Goal: Navigation & Orientation: Find specific page/section

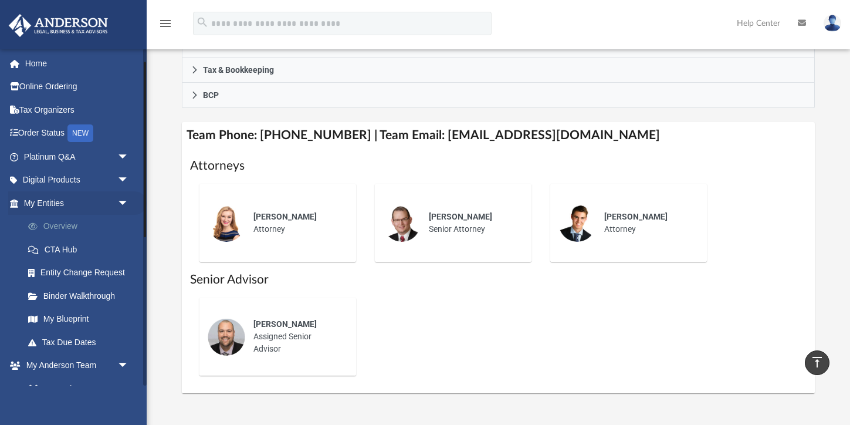
scroll to position [25, 0]
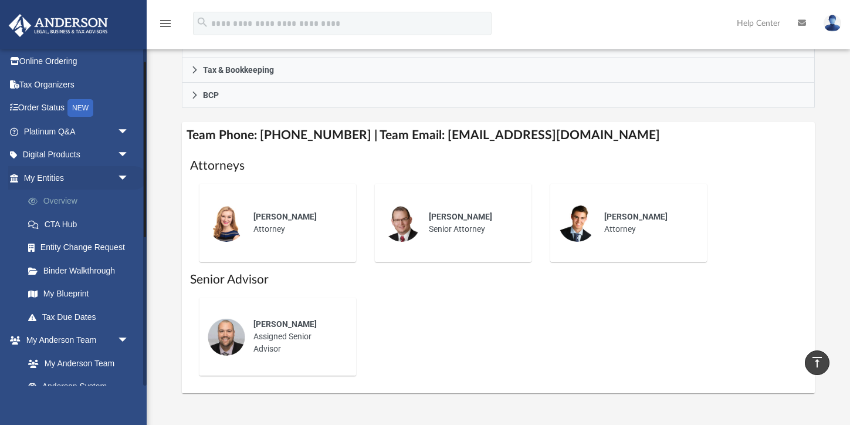
click at [57, 199] on link "Overview" at bounding box center [81, 200] width 130 height 23
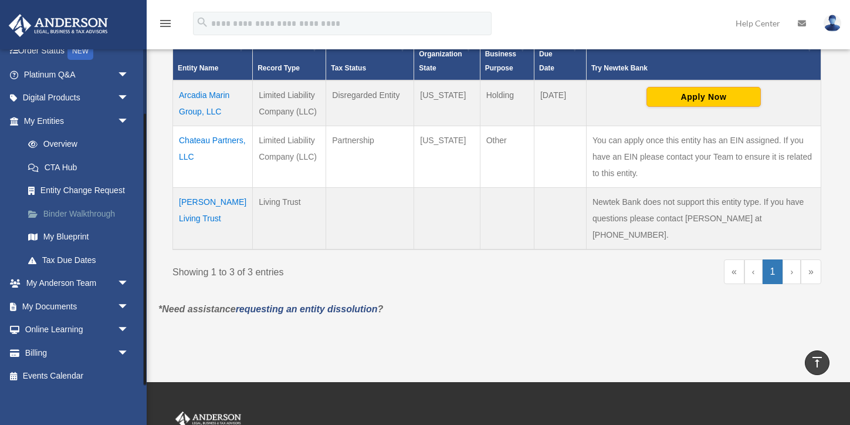
scroll to position [80, 0]
click at [121, 299] on span "arrow_drop_down" at bounding box center [128, 308] width 23 height 24
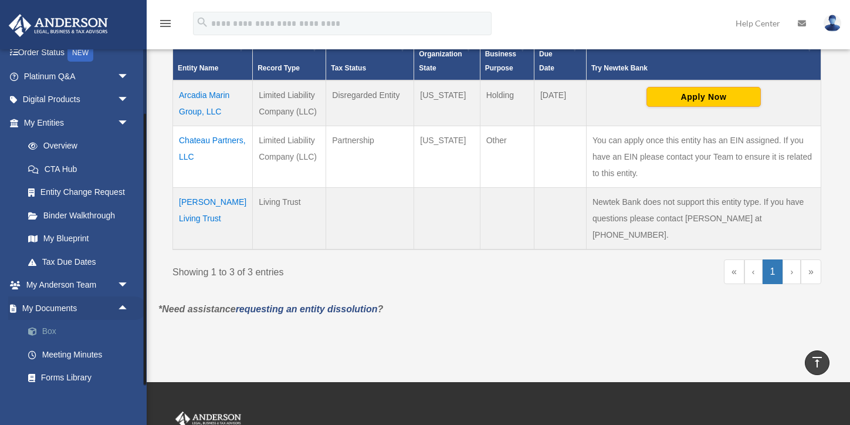
click at [50, 325] on link "Box" at bounding box center [81, 331] width 130 height 23
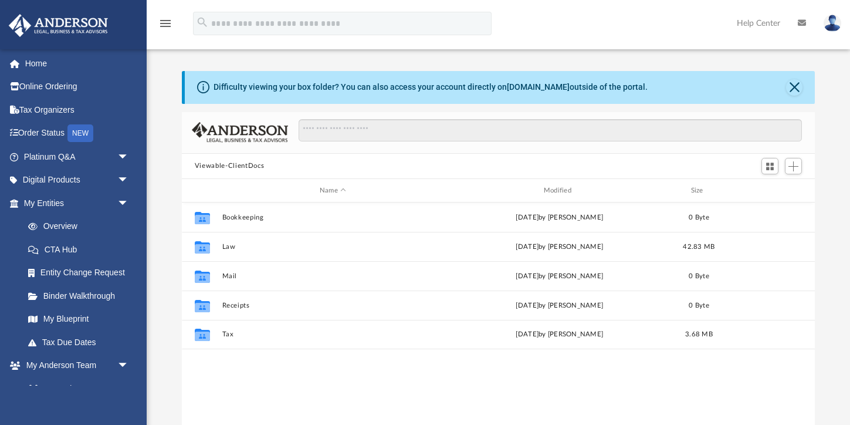
scroll to position [267, 633]
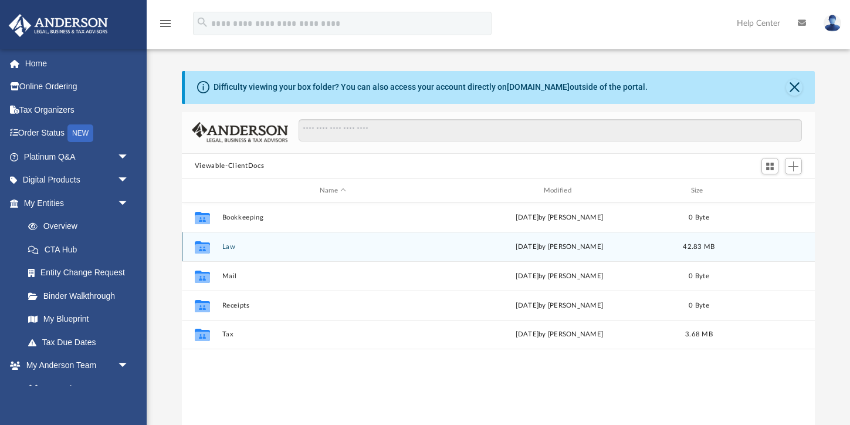
click at [225, 243] on button "Law" at bounding box center [333, 247] width 222 height 8
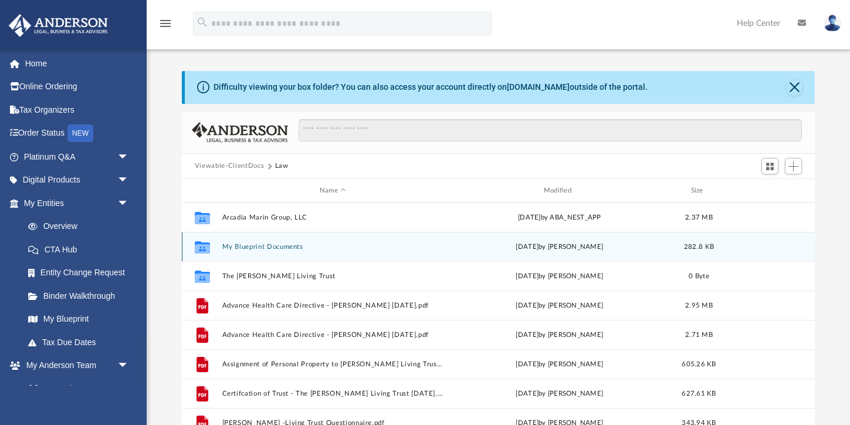
click at [253, 243] on button "My Blueprint Documents" at bounding box center [333, 247] width 222 height 8
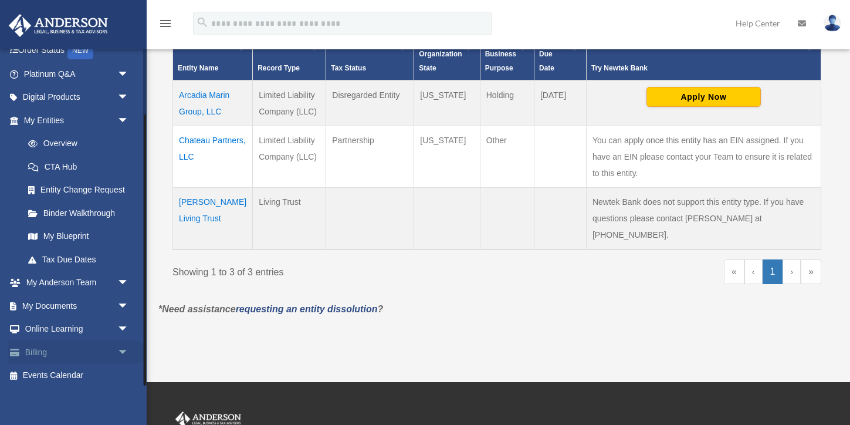
scroll to position [82, 0]
click at [121, 304] on span "arrow_drop_down" at bounding box center [128, 307] width 23 height 24
click at [56, 324] on link "Box" at bounding box center [81, 329] width 130 height 23
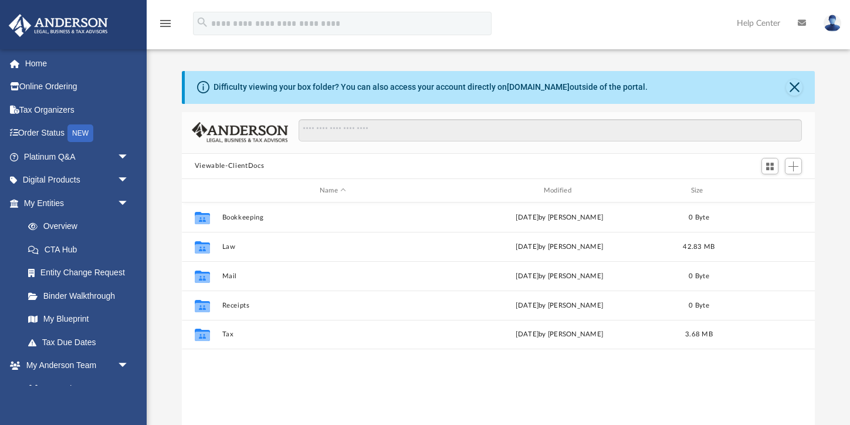
scroll to position [267, 633]
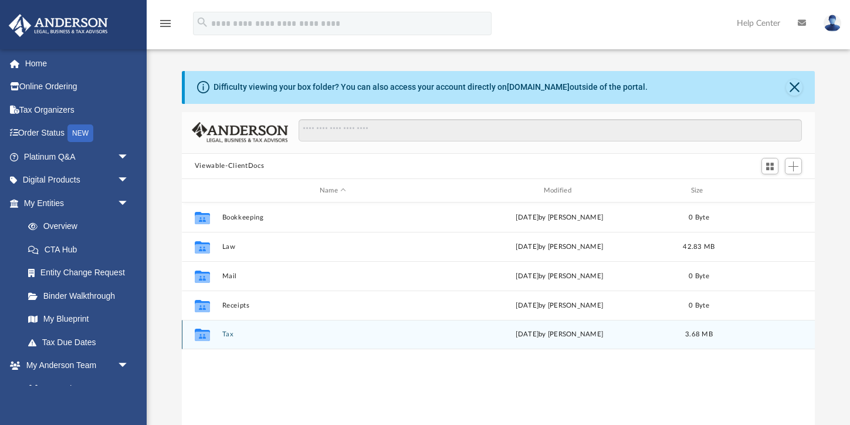
click at [224, 327] on div "Collaborated Folder Tax [DATE] by [PERSON_NAME] 3.68 MB" at bounding box center [498, 334] width 633 height 29
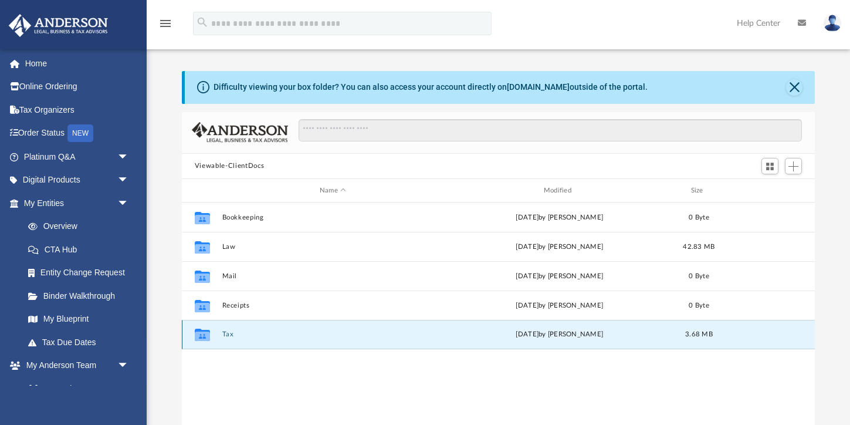
click at [224, 327] on div "Collaborated Folder Tax [DATE] by [PERSON_NAME] 3.68 MB" at bounding box center [498, 334] width 633 height 29
click at [202, 335] on icon "grid" at bounding box center [202, 335] width 15 height 9
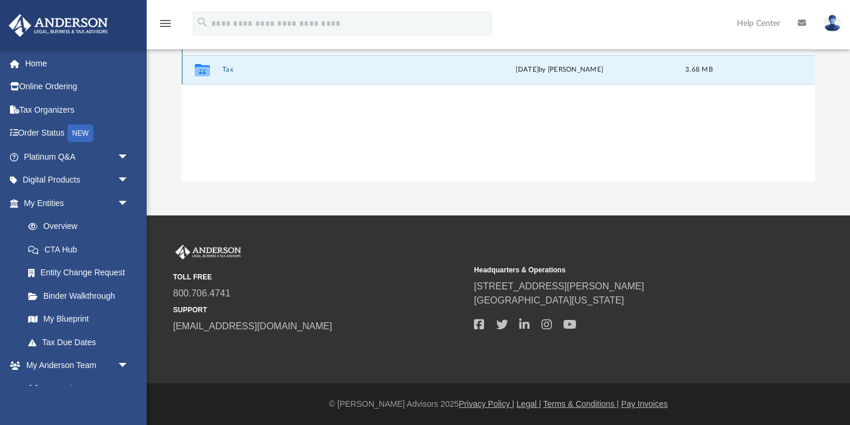
scroll to position [209, 0]
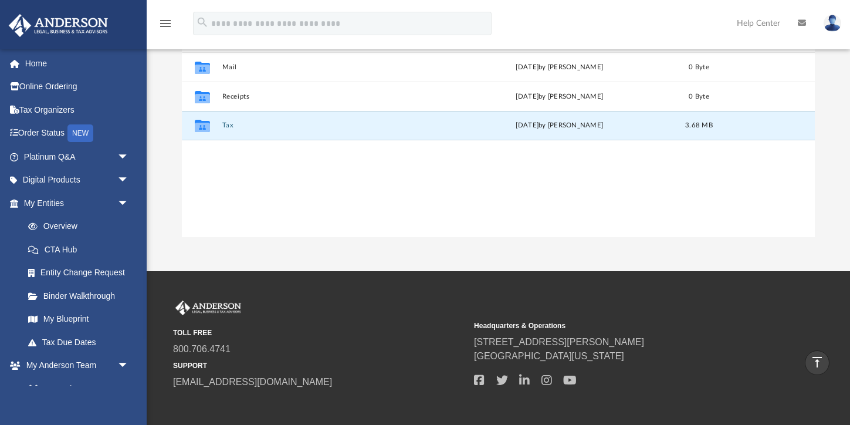
click at [401, 211] on div "Collaborated Folder Bookkeeping [DATE] by [PERSON_NAME] 0 Byte Collaborated Fol…" at bounding box center [498, 115] width 633 height 243
click at [531, 126] on div "[DATE] by [PERSON_NAME]" at bounding box center [560, 126] width 222 height 11
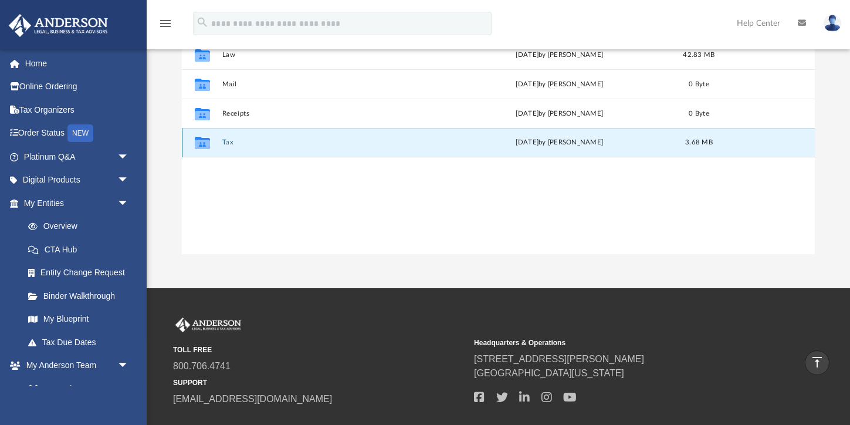
scroll to position [178, 0]
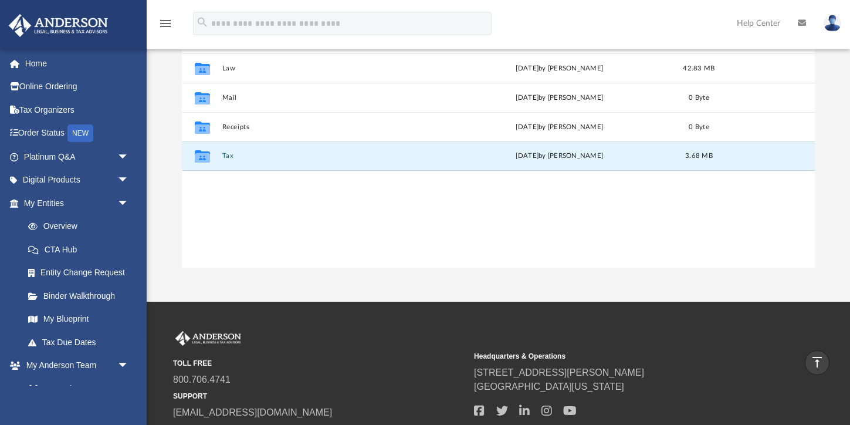
click at [265, 216] on div "Collaborated Folder Bookkeeping [DATE] by [PERSON_NAME] 0 Byte Collaborated Fol…" at bounding box center [498, 145] width 633 height 243
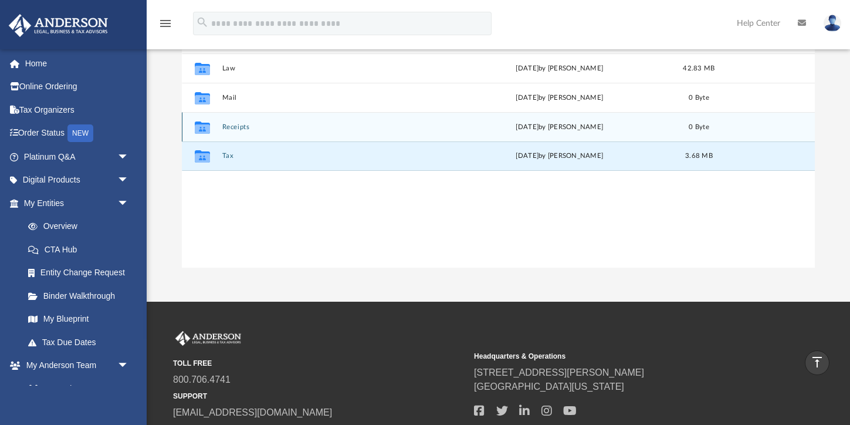
click at [262, 124] on button "Receipts" at bounding box center [333, 127] width 222 height 8
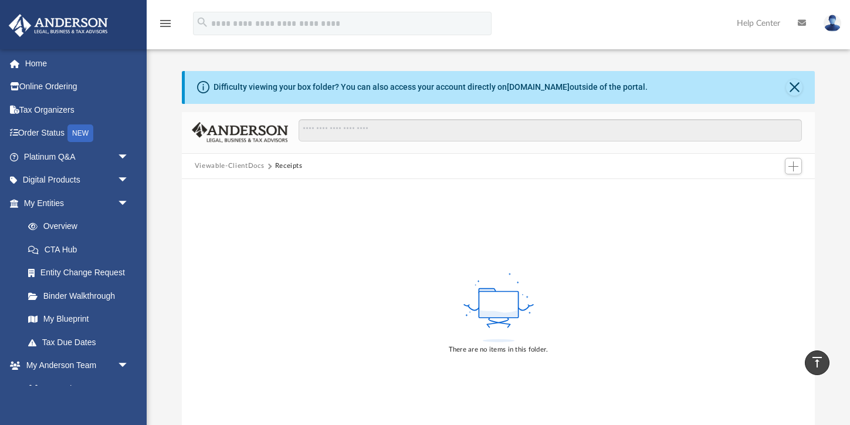
scroll to position [0, 0]
click at [793, 84] on button "Close" at bounding box center [794, 87] width 16 height 16
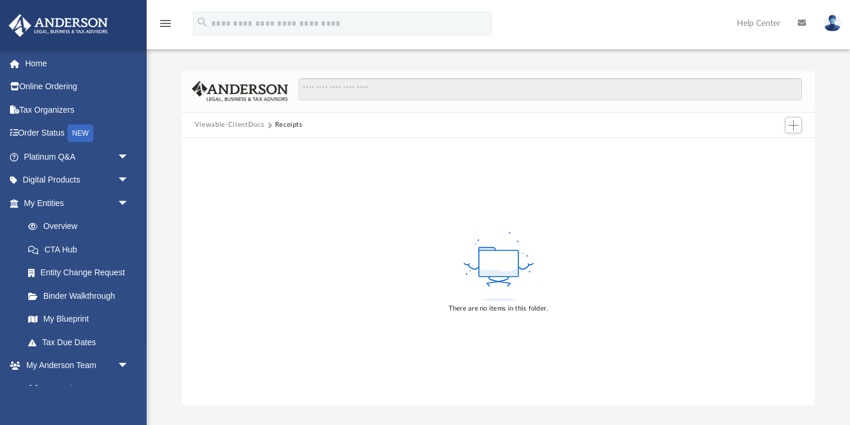
click at [240, 128] on button "Viewable-ClientDocs" at bounding box center [229, 125] width 69 height 11
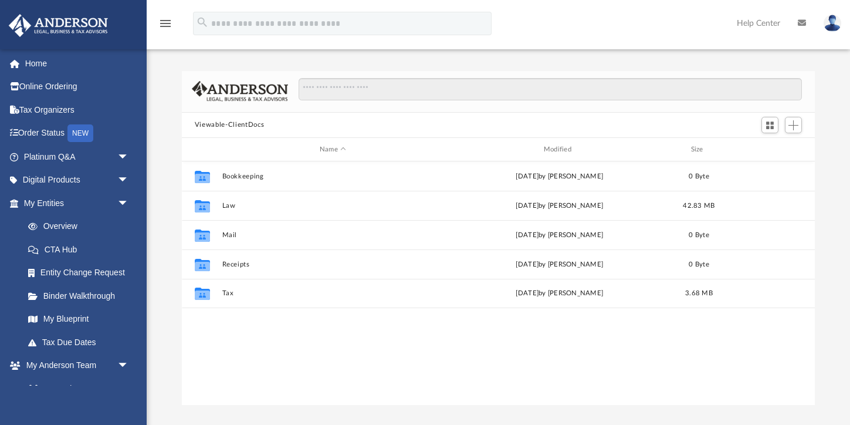
scroll to position [267, 633]
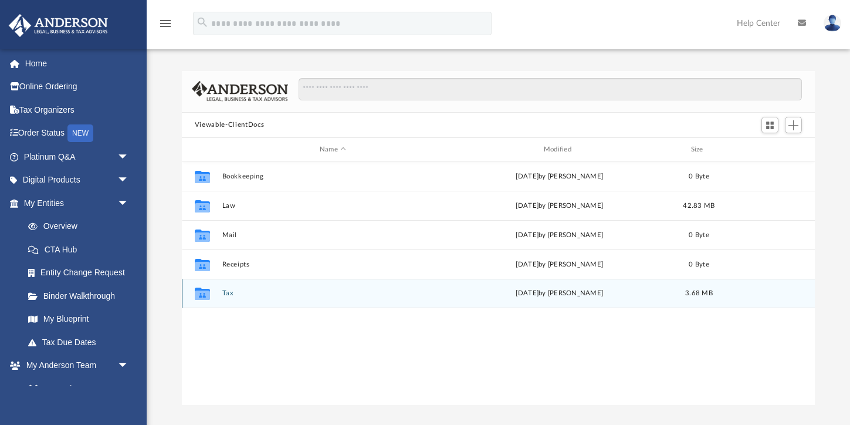
click at [228, 294] on button "Tax" at bounding box center [333, 294] width 222 height 8
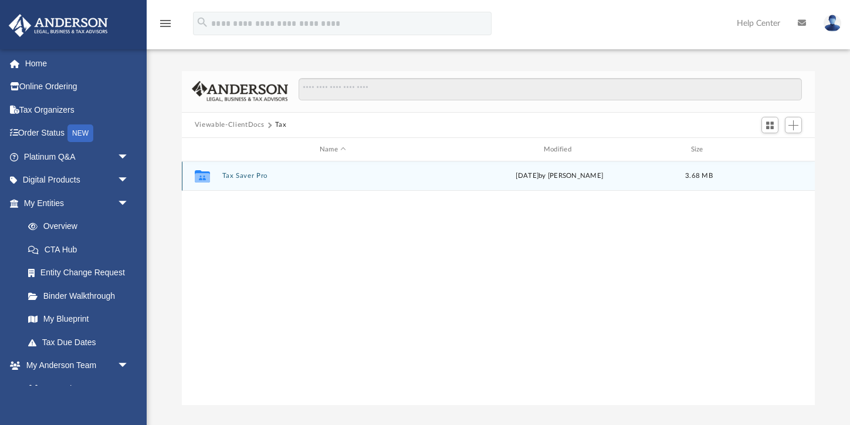
click at [242, 174] on button "Tax Saver Pro" at bounding box center [333, 176] width 222 height 8
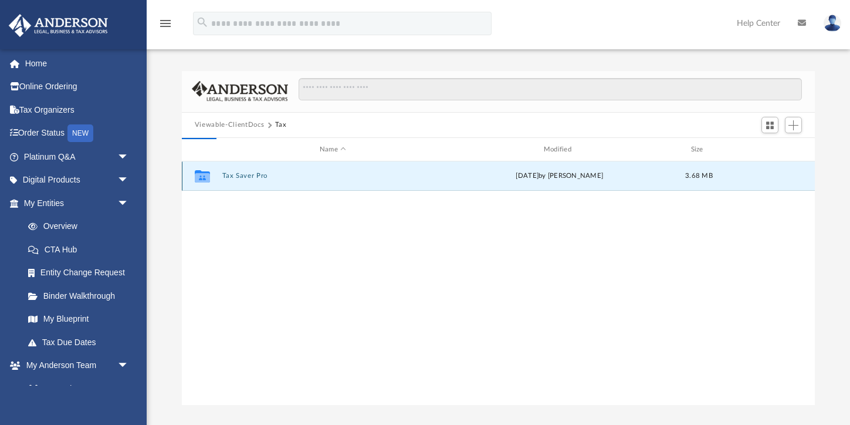
click at [242, 174] on button "Tax Saver Pro" at bounding box center [333, 176] width 222 height 8
